Goal: Find specific page/section

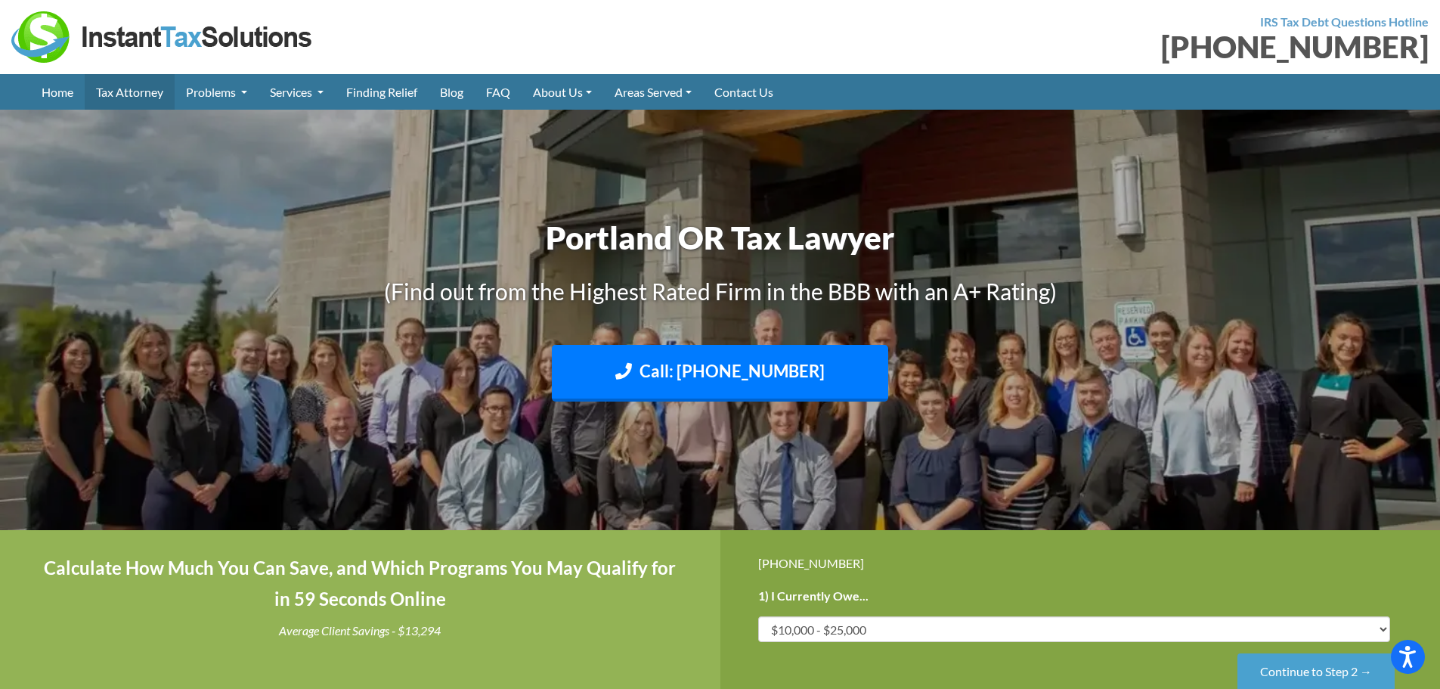
click at [141, 90] on link "Tax Attorney" at bounding box center [130, 92] width 90 height 36
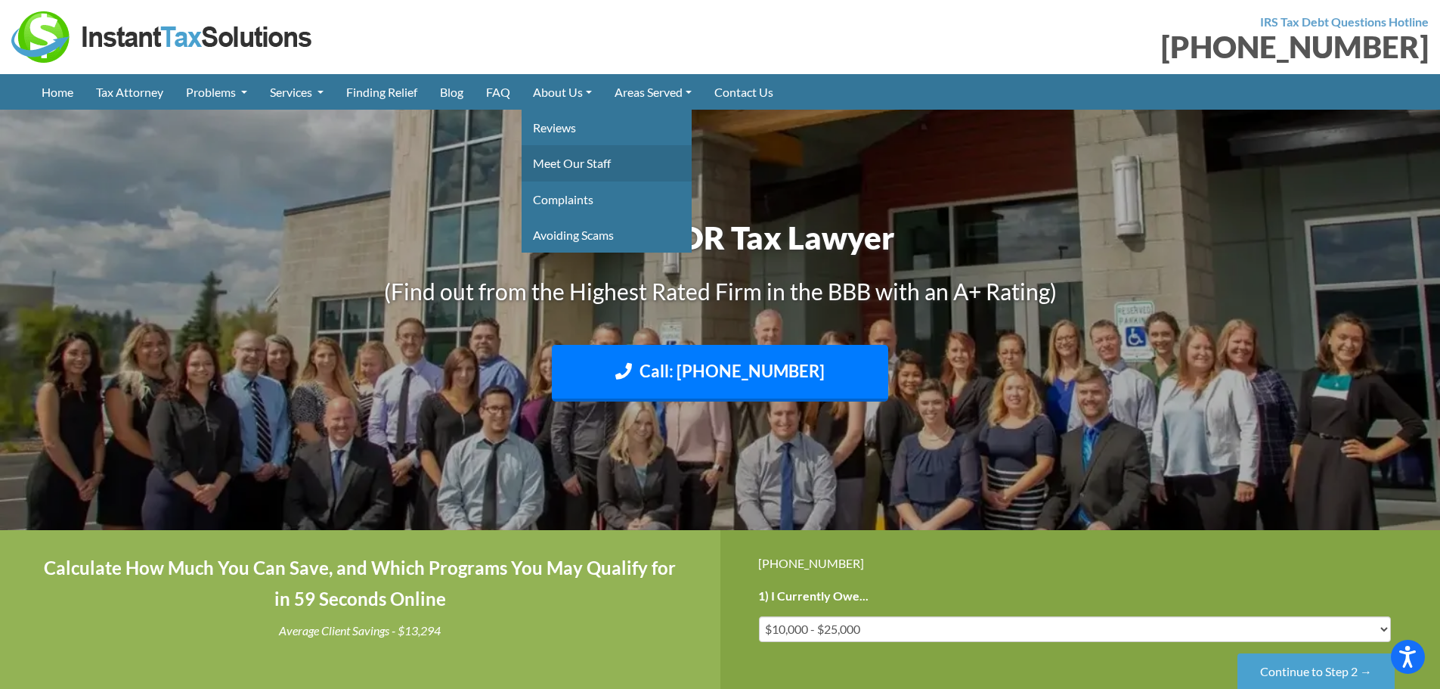
click at [594, 164] on link "Meet Our Staff" at bounding box center [607, 163] width 170 height 36
